Goal: Task Accomplishment & Management: Manage account settings

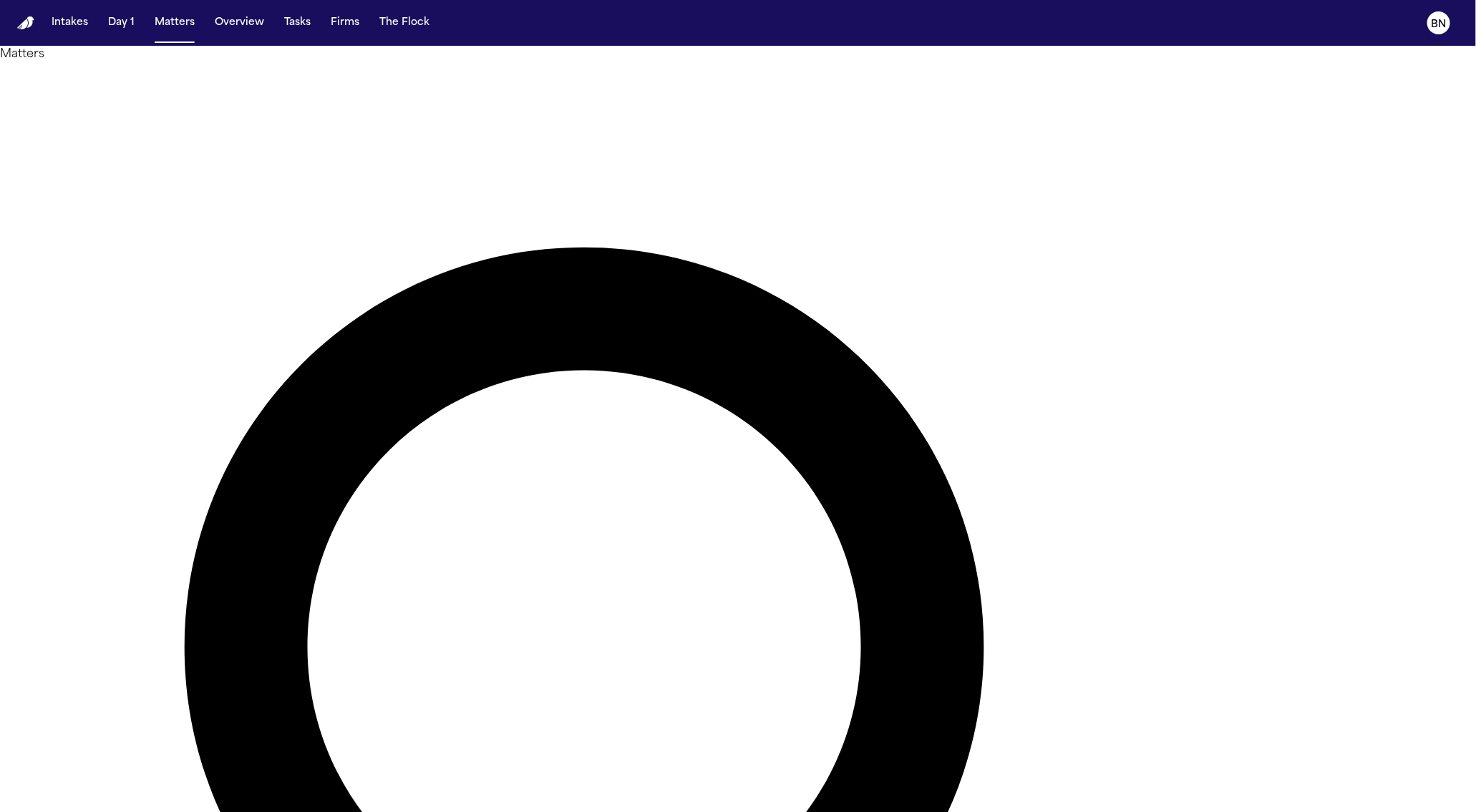
type input "*********"
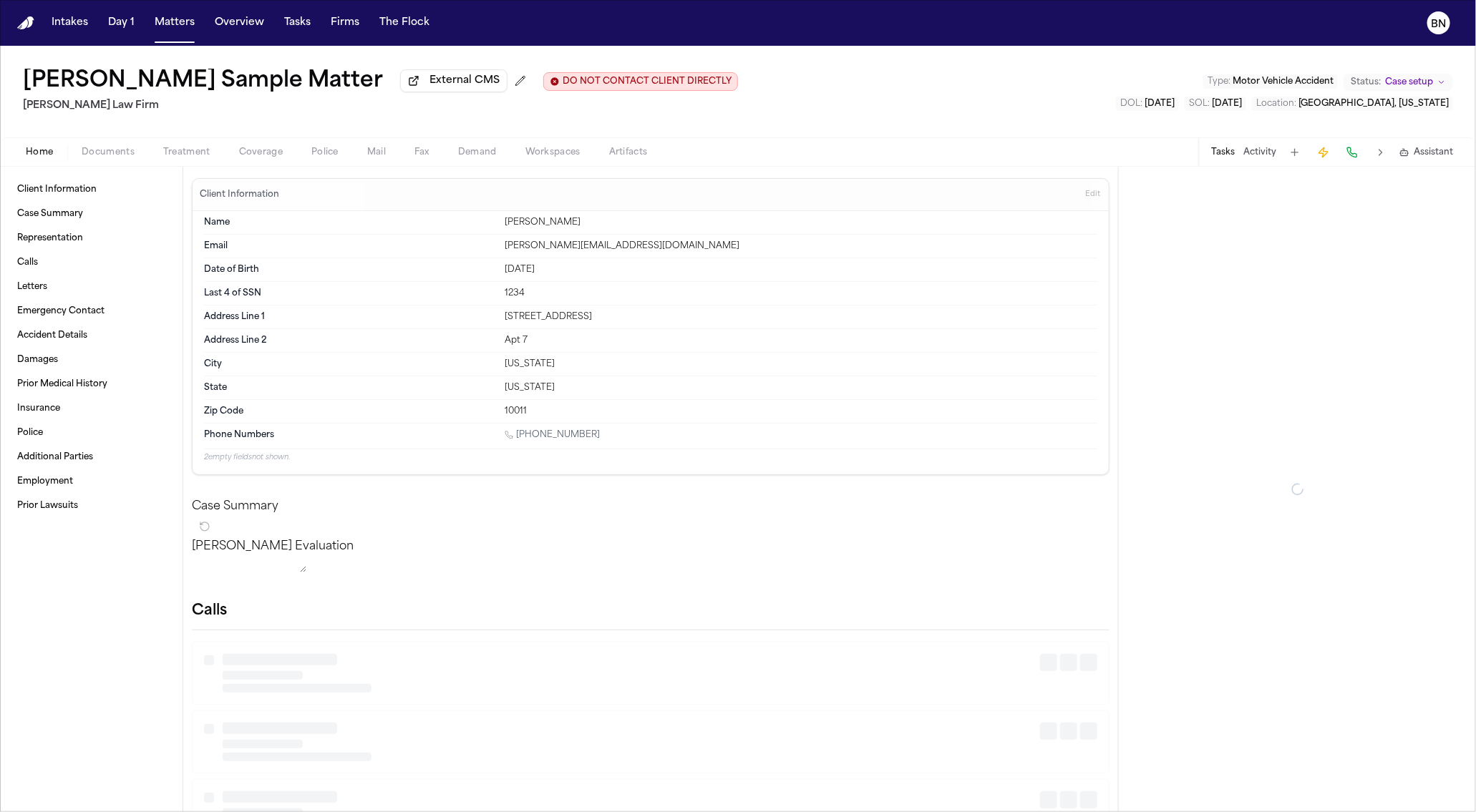
click at [263, 158] on span "Coverage" at bounding box center [261, 152] width 43 height 12
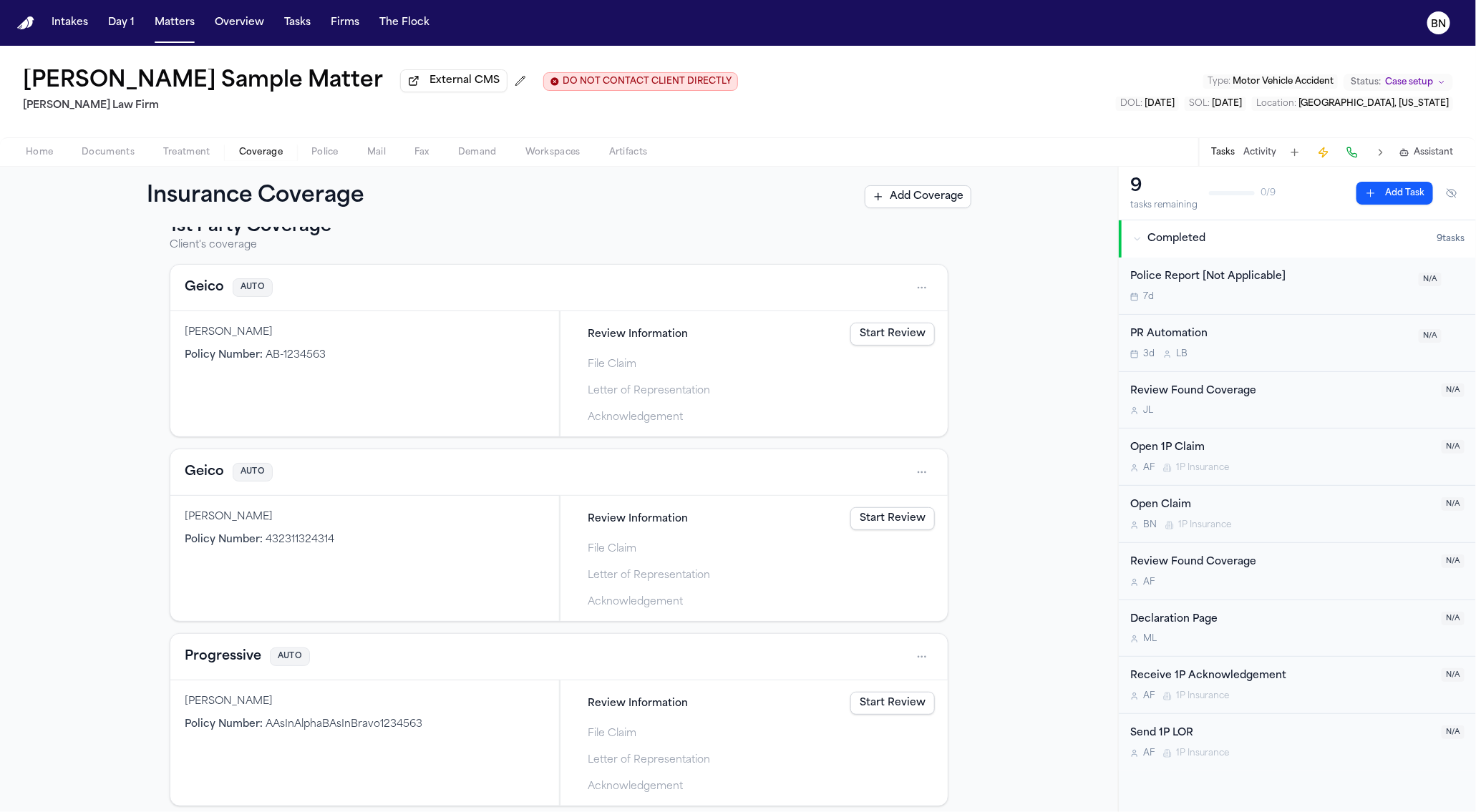
scroll to position [122, 0]
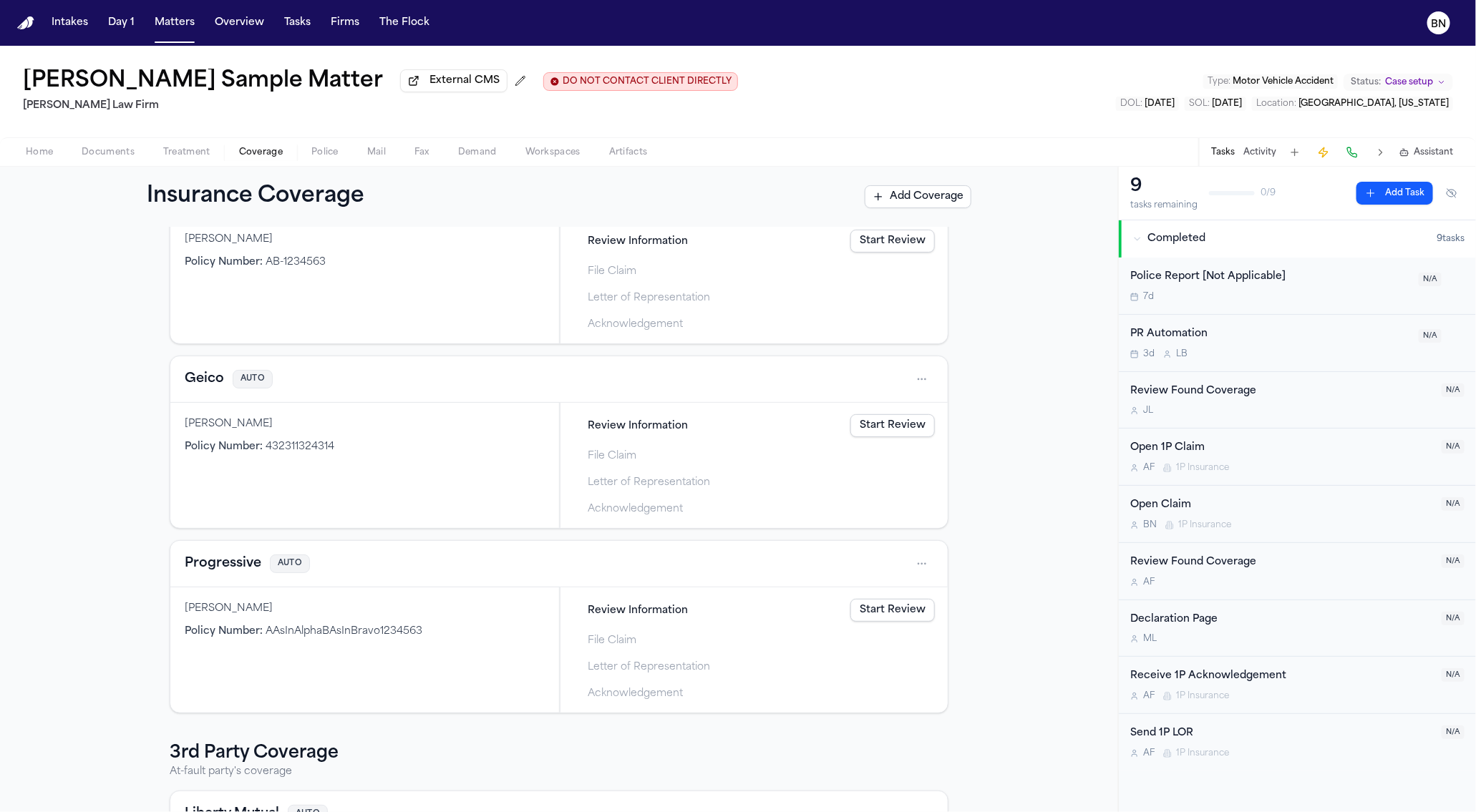
click at [318, 160] on button "Police" at bounding box center [325, 152] width 56 height 17
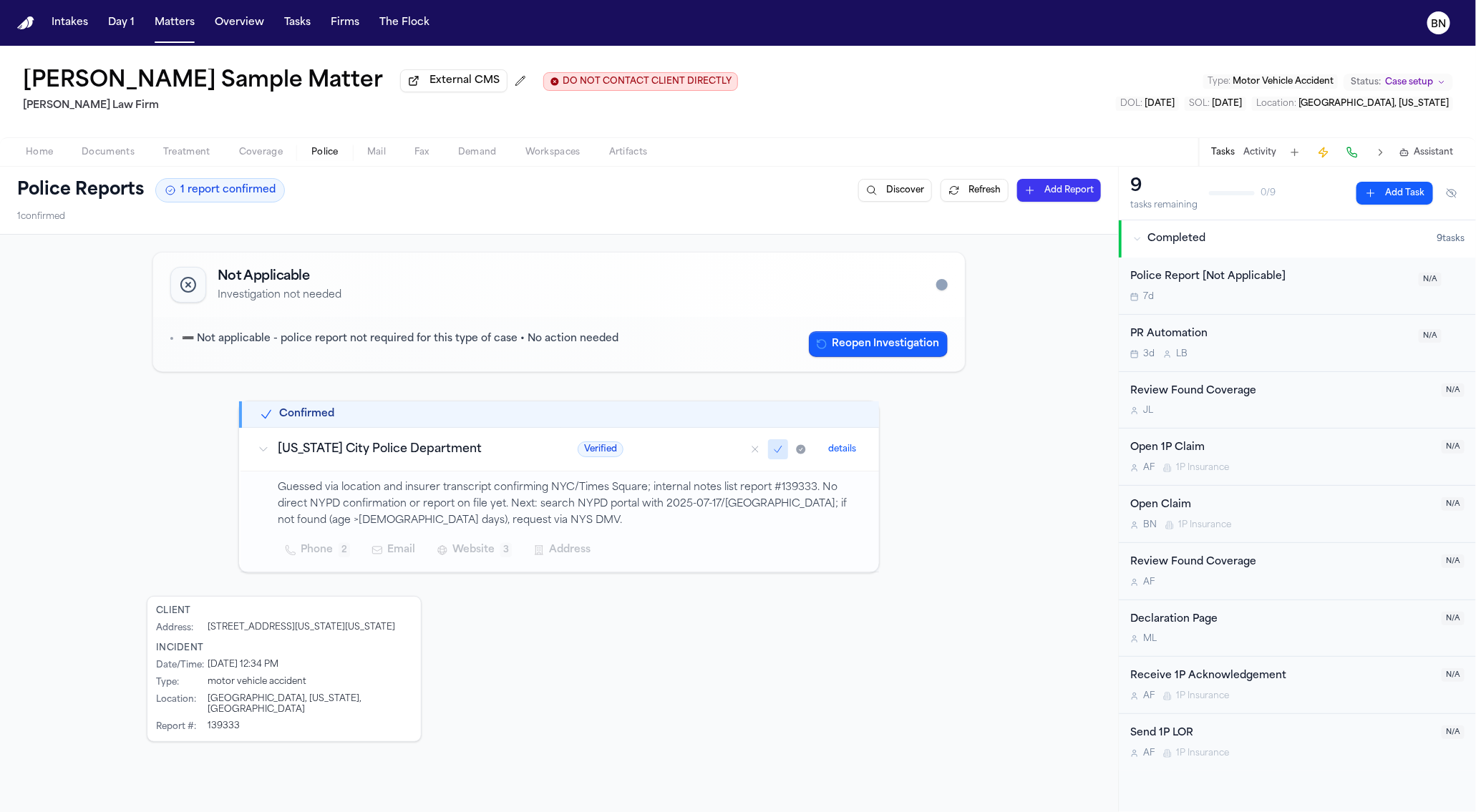
click at [376, 465] on td "[US_STATE] City Police Department" at bounding box center [400, 450] width 320 height 43
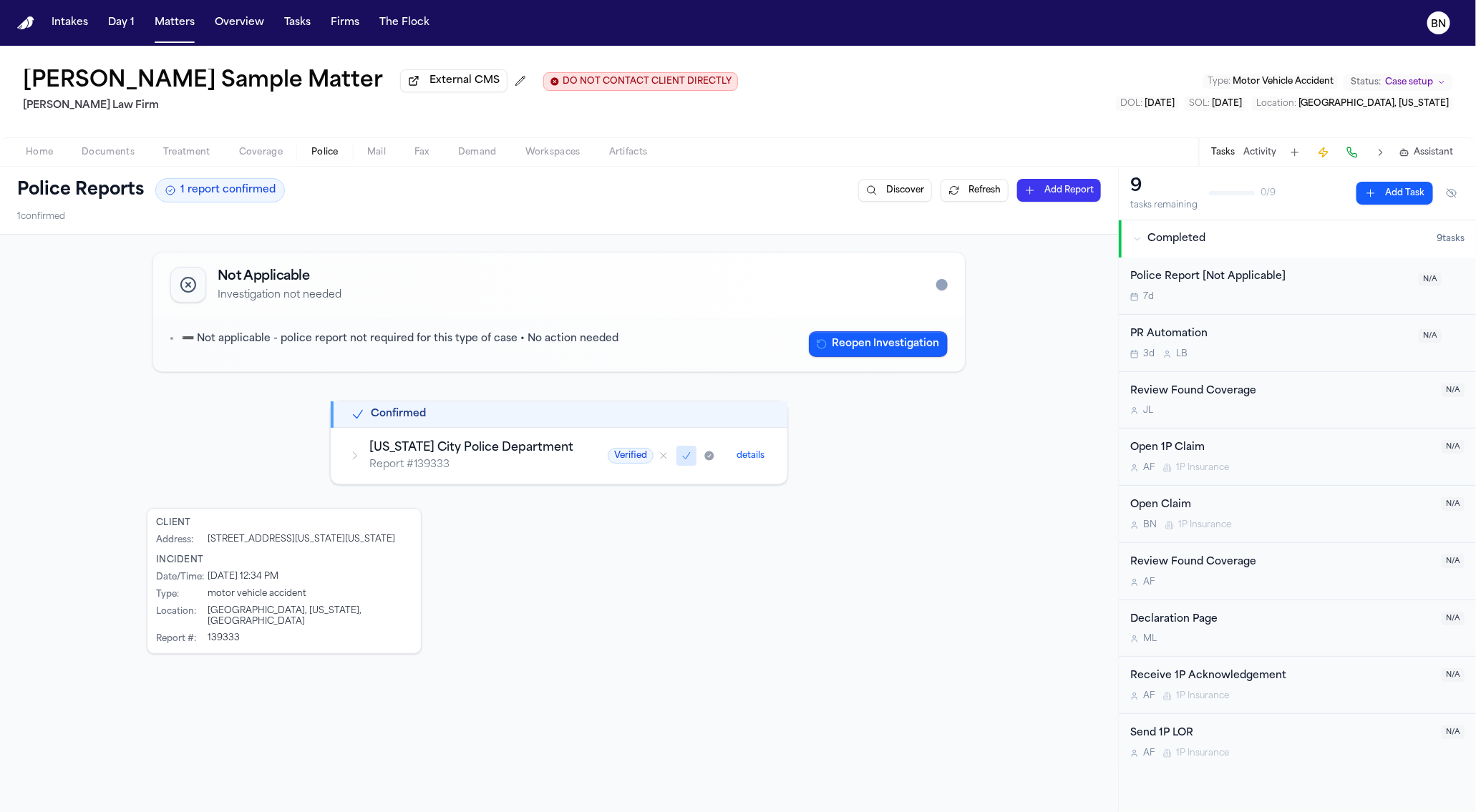
click at [356, 460] on icon at bounding box center [355, 455] width 12 height 12
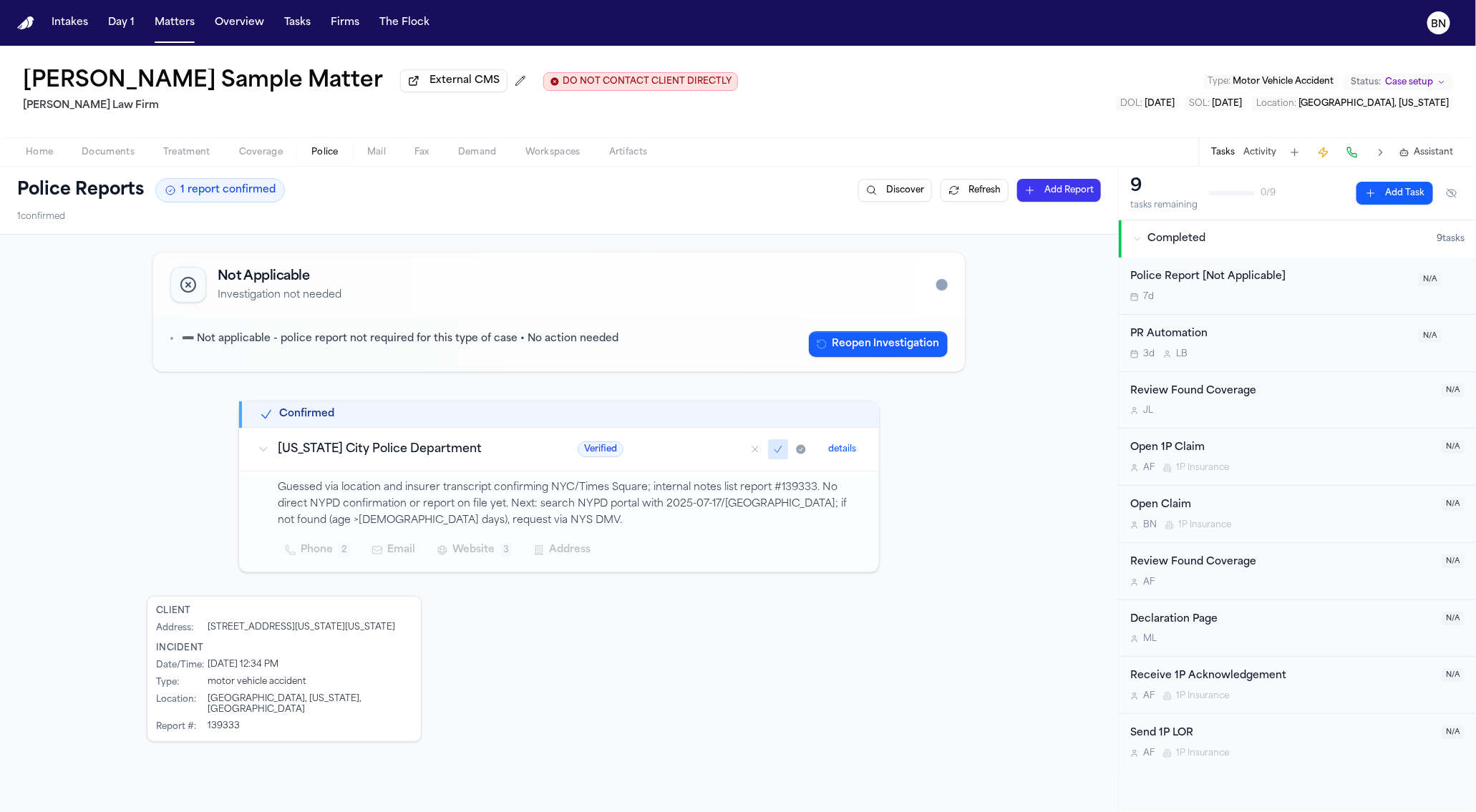
click at [826, 452] on button "details" at bounding box center [842, 449] width 40 height 17
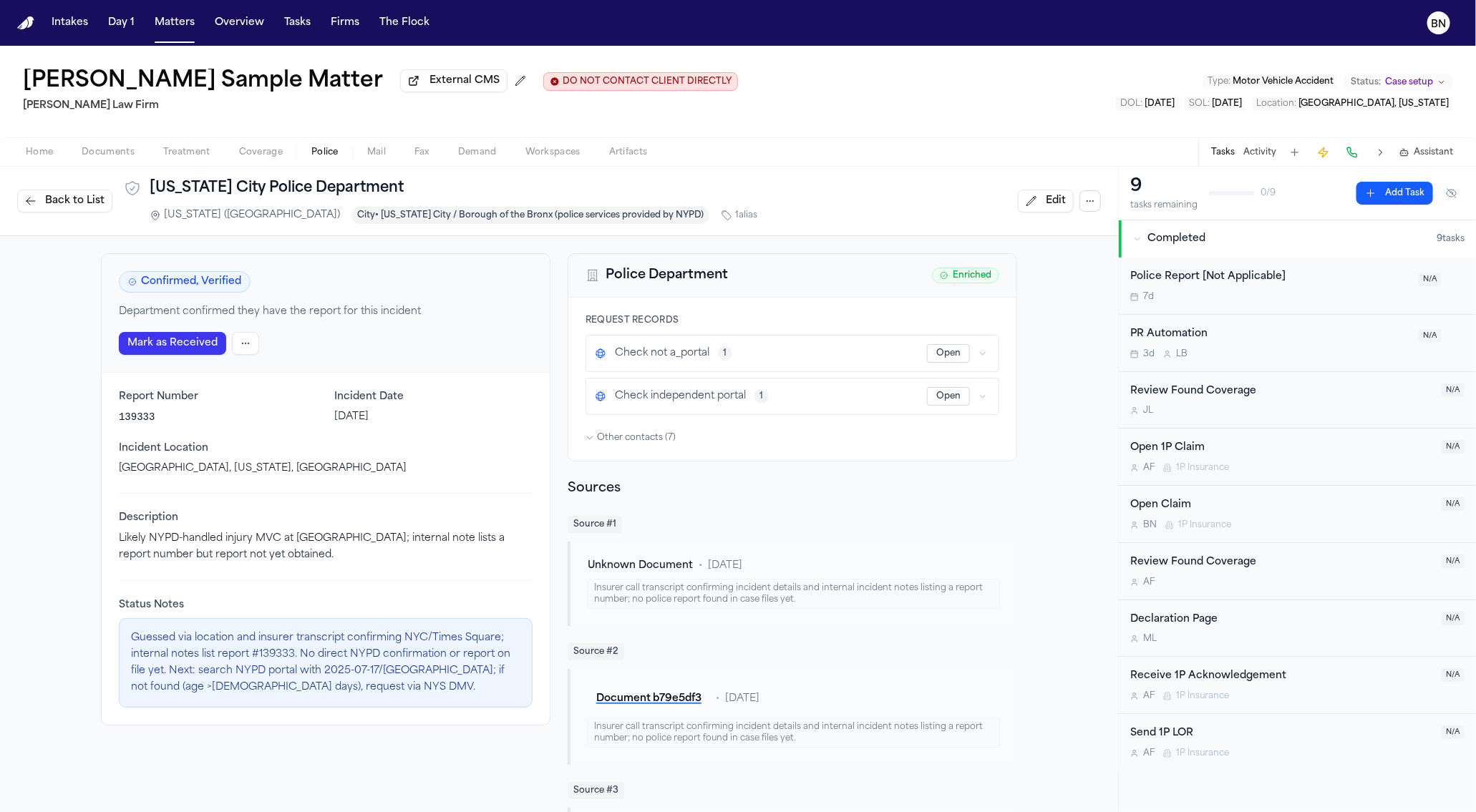
click at [1046, 204] on span "Edit" at bounding box center [1056, 201] width 20 height 14
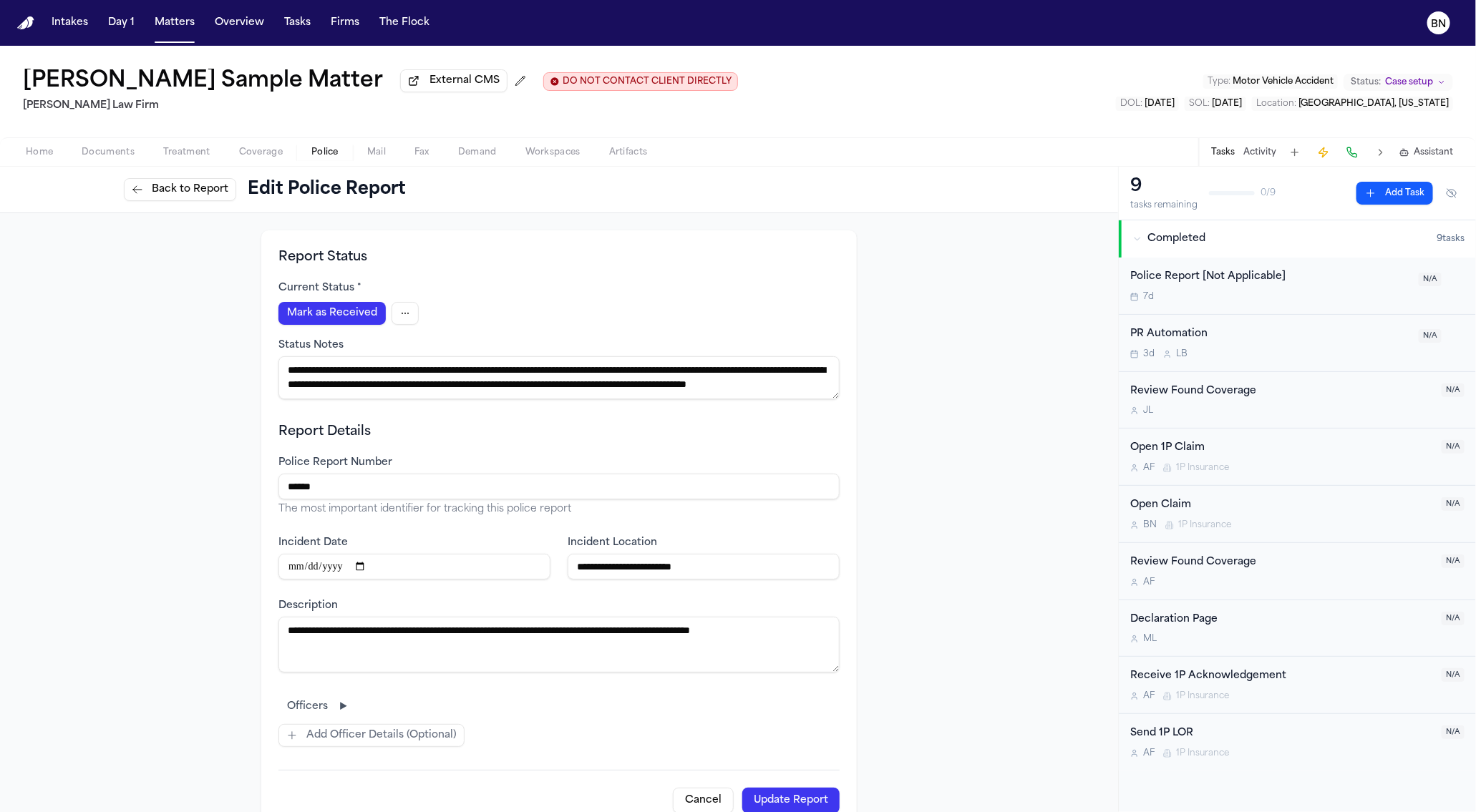
click at [202, 193] on span "Back to Report" at bounding box center [190, 189] width 77 height 14
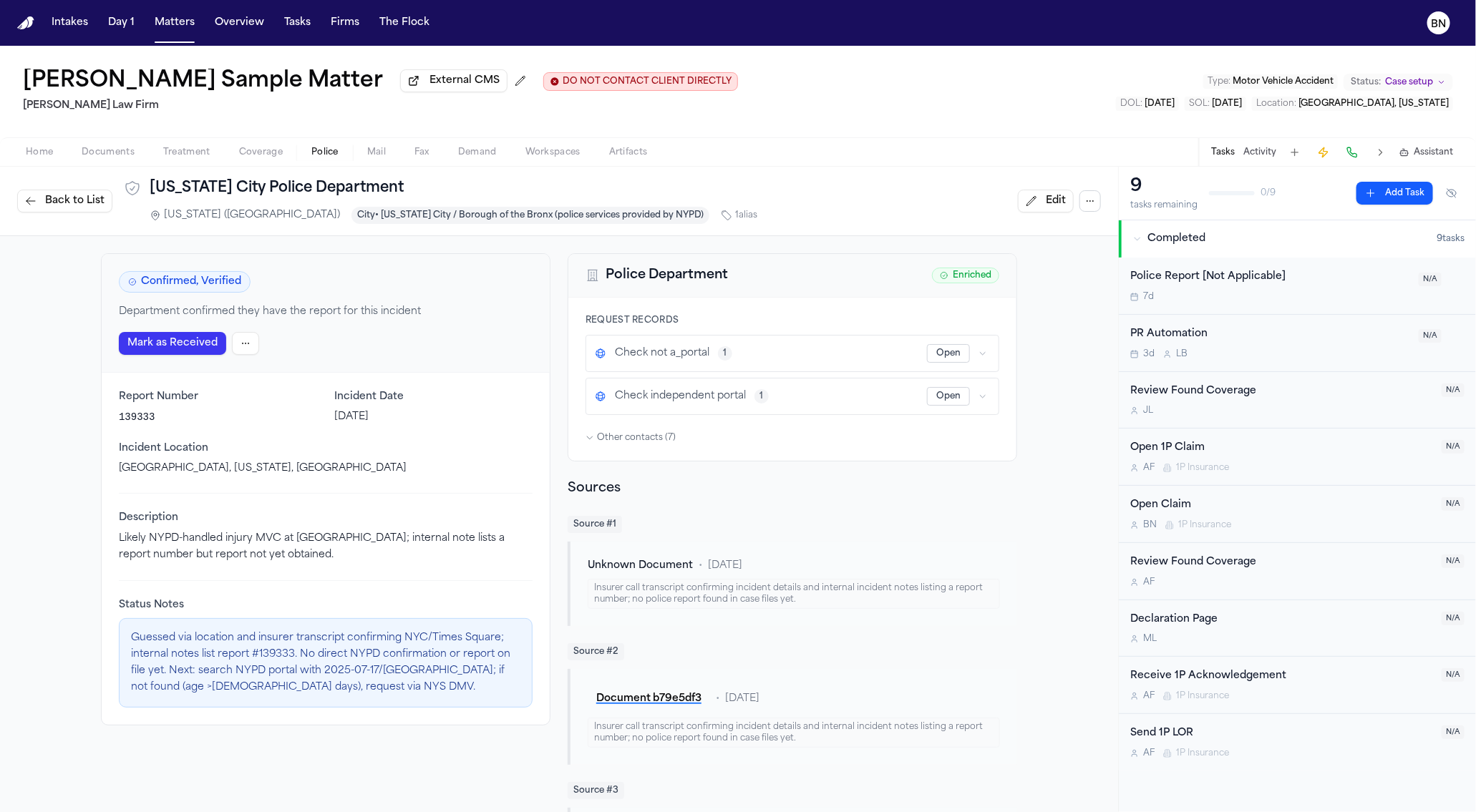
click at [231, 351] on html "Intakes Day 1 Matters Overview Tasks Firms The Flock [PERSON_NAME] Sample Matte…" at bounding box center [738, 406] width 1476 height 812
click at [234, 346] on html "Intakes Day 1 Matters Overview Tasks Firms The Flock [PERSON_NAME] Sample Matte…" at bounding box center [738, 406] width 1476 height 812
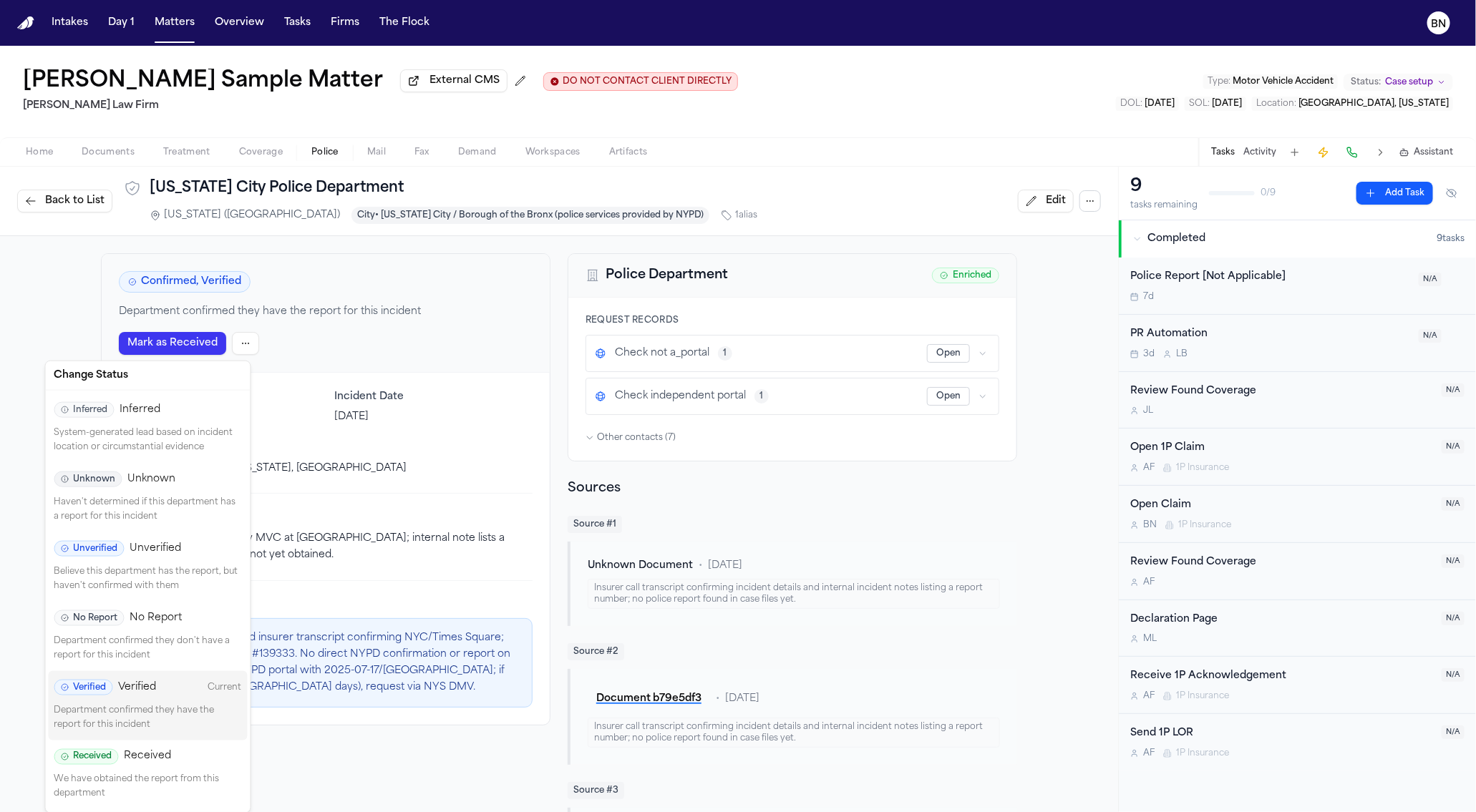
click at [239, 346] on html "Intakes Day 1 Matters Overview Tasks Firms The Flock [PERSON_NAME] Sample Matte…" at bounding box center [738, 406] width 1476 height 812
click at [124, 587] on p "Believe this department has the report, but haven't confirmed with them" at bounding box center [148, 579] width 188 height 28
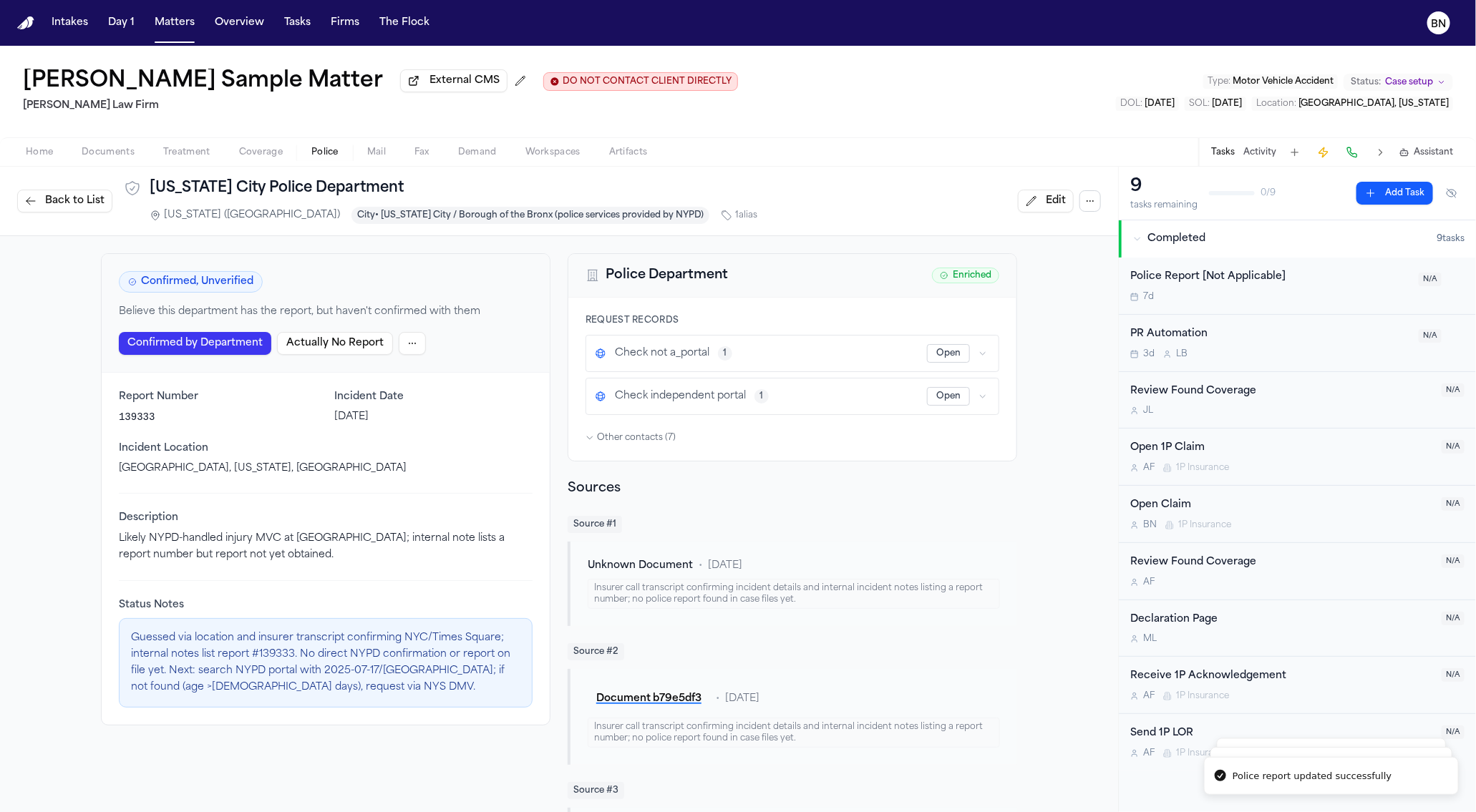
click at [1228, 282] on div "Police Report [Not Applicable]" at bounding box center [1270, 277] width 280 height 16
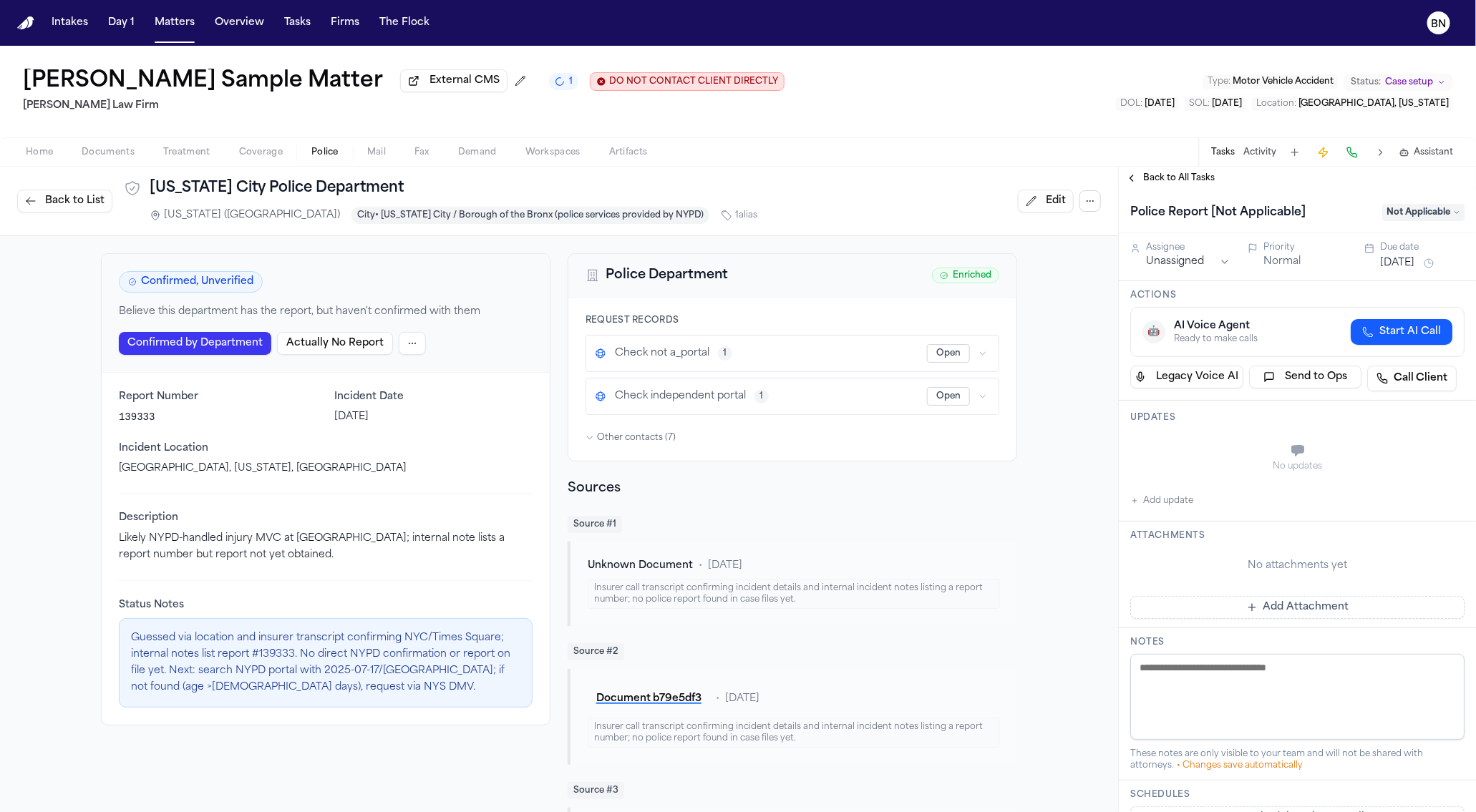
click at [1159, 180] on span "Back to All Tasks" at bounding box center [1179, 178] width 71 height 12
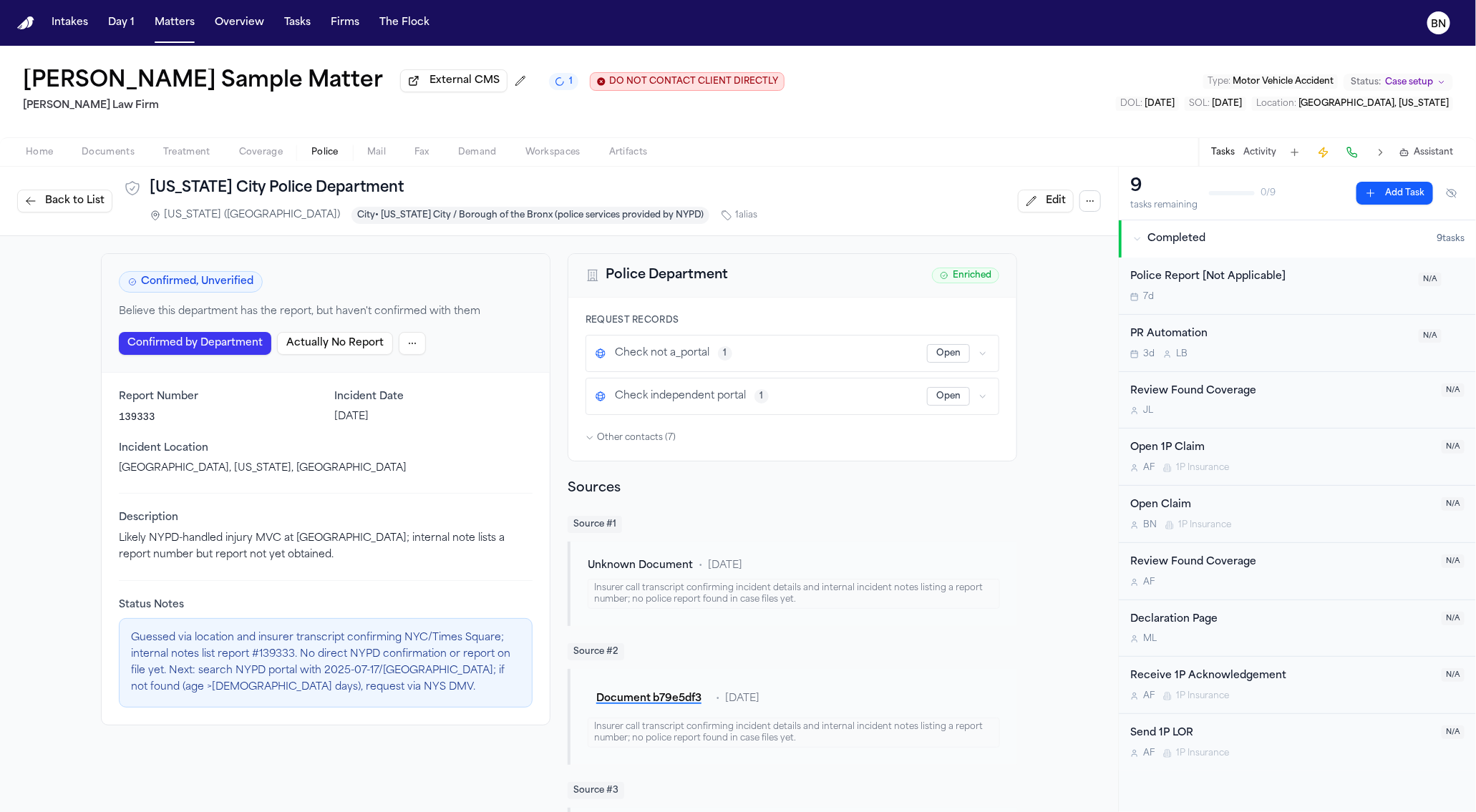
click at [1245, 326] on div "PR Automation 3d L B N/A" at bounding box center [1298, 344] width 357 height 57
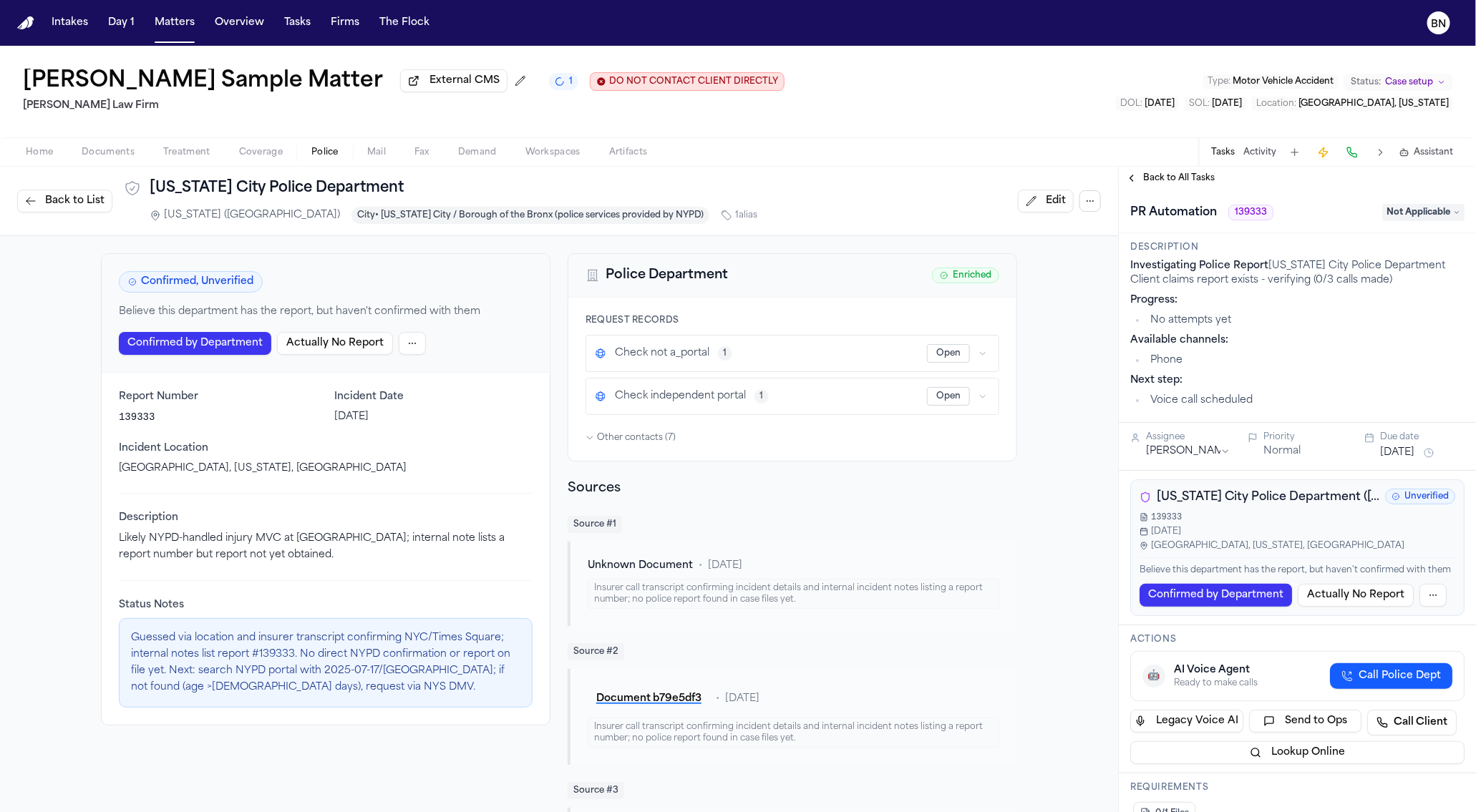
click at [1359, 683] on span "Call Police Dept" at bounding box center [1400, 676] width 82 height 14
click at [1265, 677] on div "AI Voice Agent" at bounding box center [1261, 670] width 175 height 14
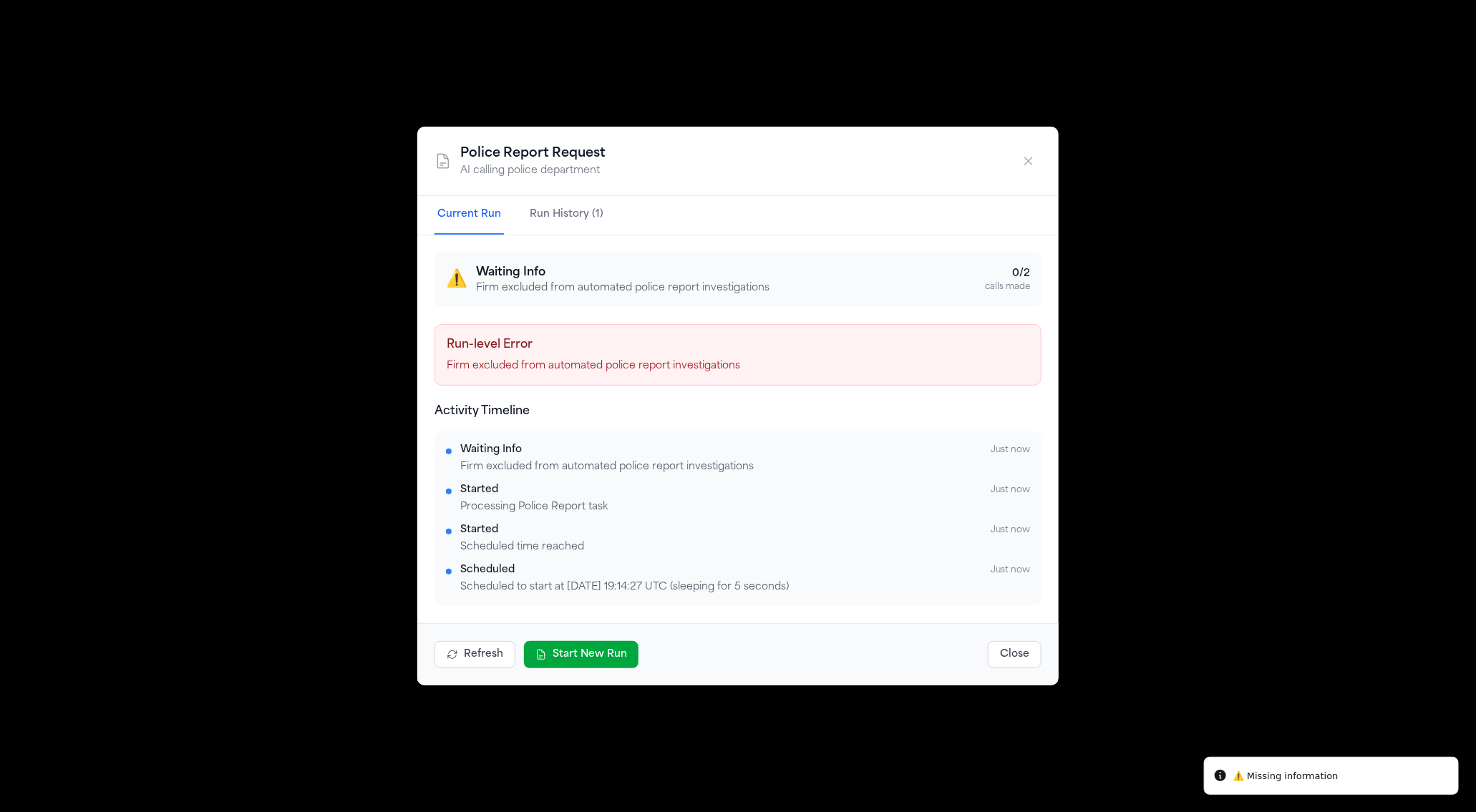
click at [1026, 166] on icon "button" at bounding box center [1028, 161] width 14 height 14
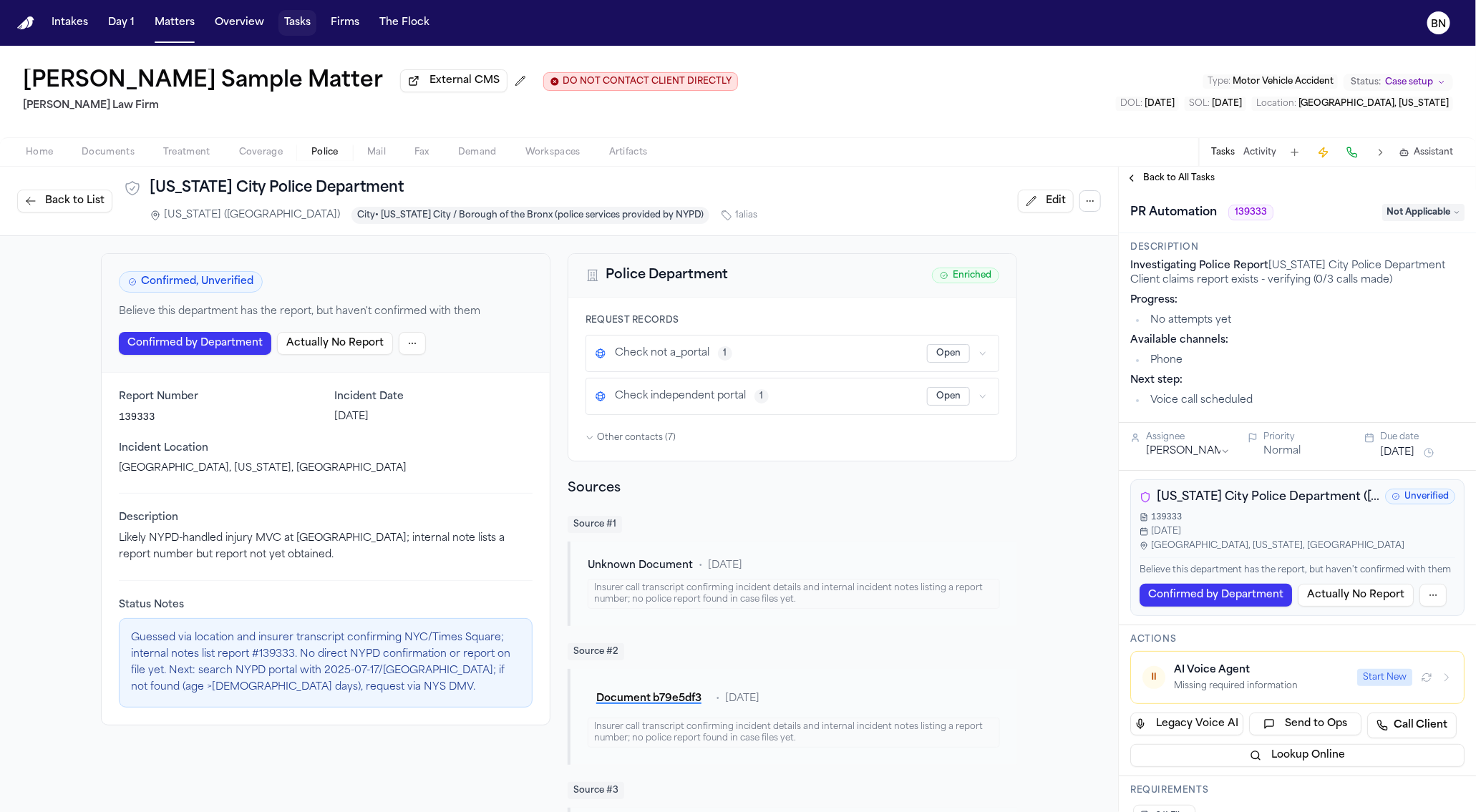
click at [301, 21] on button "Tasks" at bounding box center [297, 22] width 38 height 26
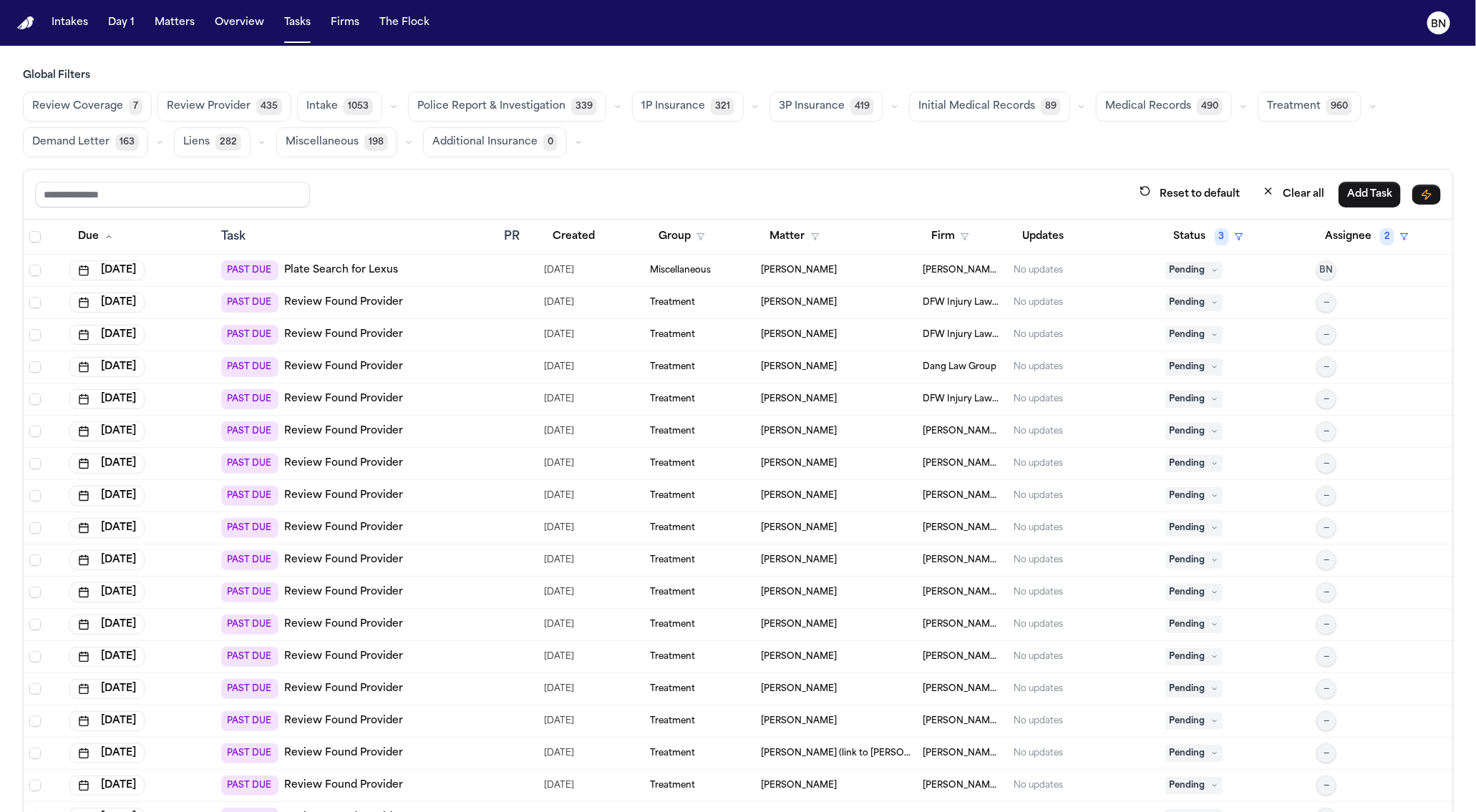
click at [751, 105] on icon "button" at bounding box center [755, 106] width 9 height 9
click at [709, 138] on button "Open Claim 18" at bounding box center [703, 142] width 142 height 29
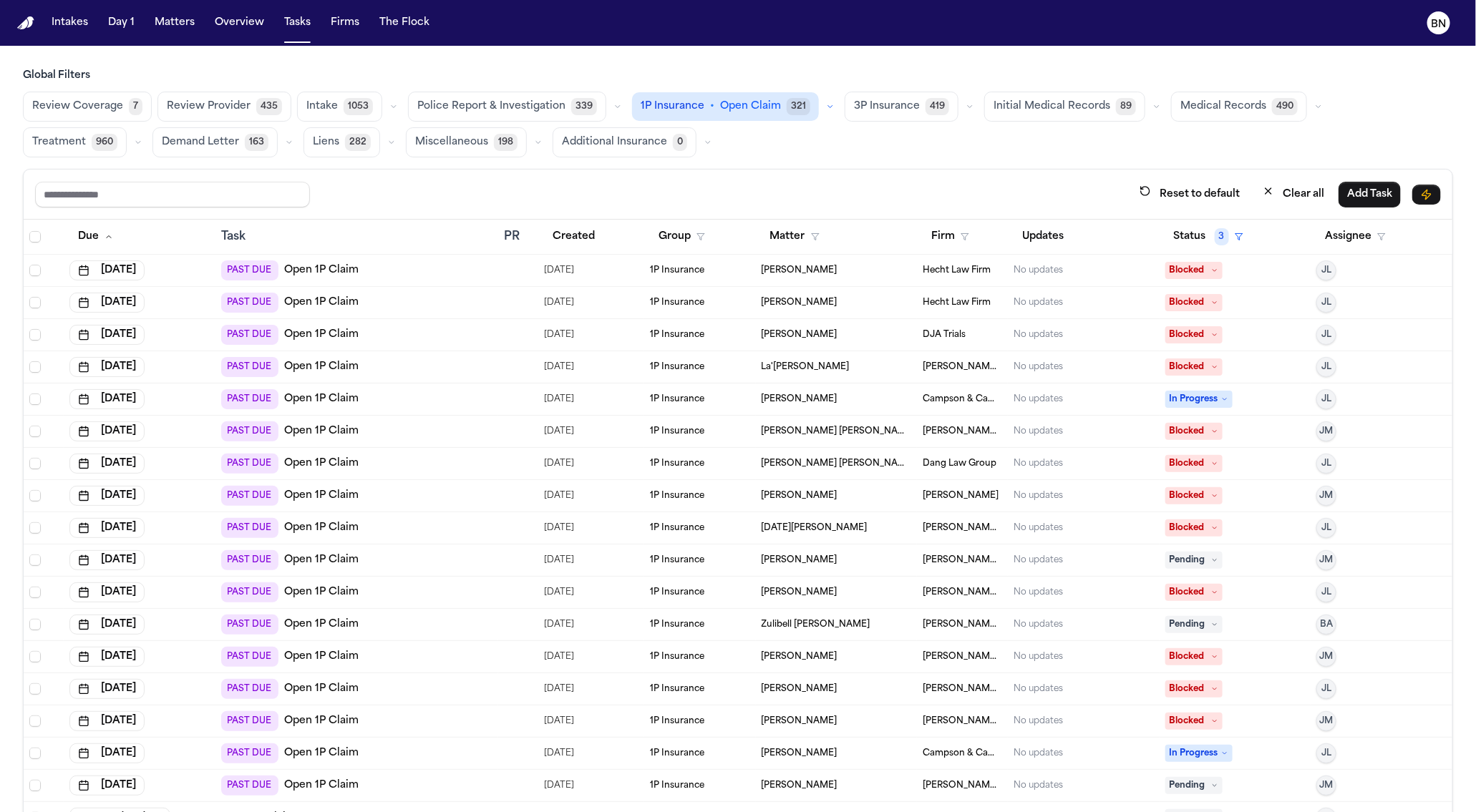
click at [112, 106] on span "Review Coverage" at bounding box center [78, 106] width 91 height 14
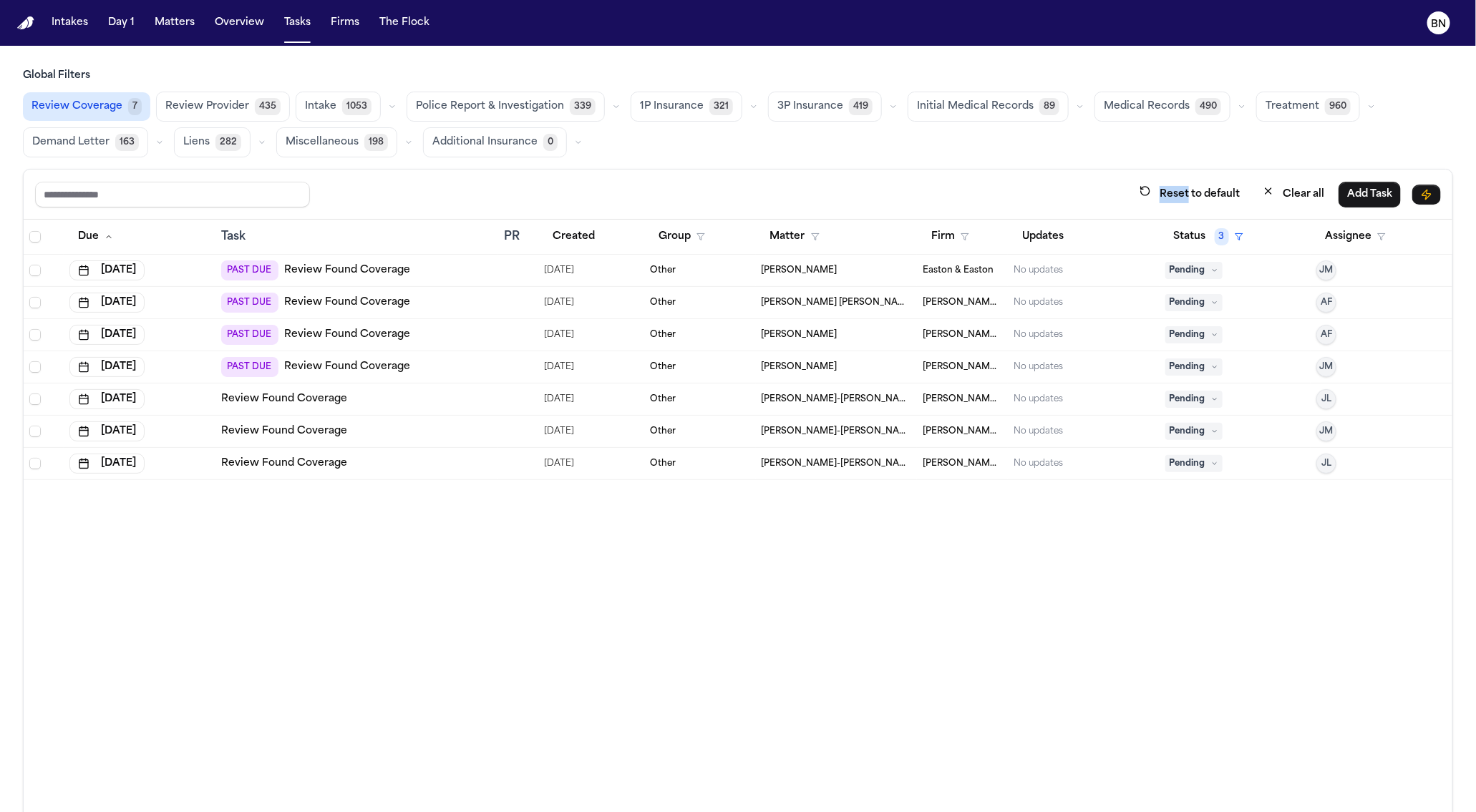
click at [723, 178] on div "Reset to default Clear all Add Task" at bounding box center [737, 195] width 1429 height 50
click at [390, 106] on icon "button" at bounding box center [393, 107] width 5 height 2
click at [612, 109] on icon "button" at bounding box center [616, 106] width 9 height 9
click at [609, 154] on div "Review Coverage 7 Review Provider 435 Intake 1053 Police Report & Investigation…" at bounding box center [738, 124] width 1430 height 66
click at [607, 177] on div "Reset to default Clear all Add Task" at bounding box center [737, 195] width 1429 height 50
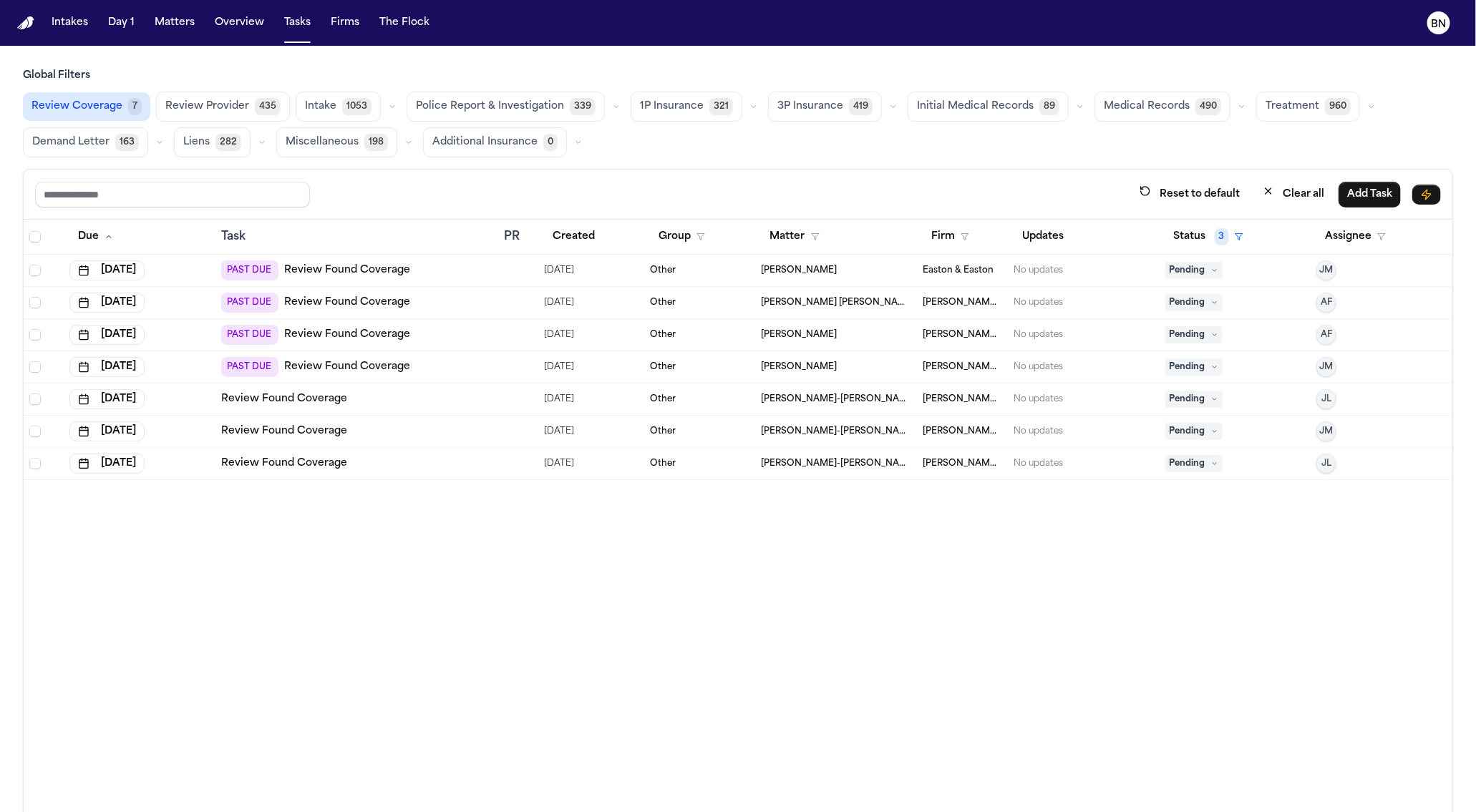
drag, startPoint x: 606, startPoint y: 171, endPoint x: 600, endPoint y: 175, distance: 7.2
click at [600, 175] on div "Reset to default Clear all Add Task" at bounding box center [737, 195] width 1429 height 50
